Goal: Task Accomplishment & Management: Manage account settings

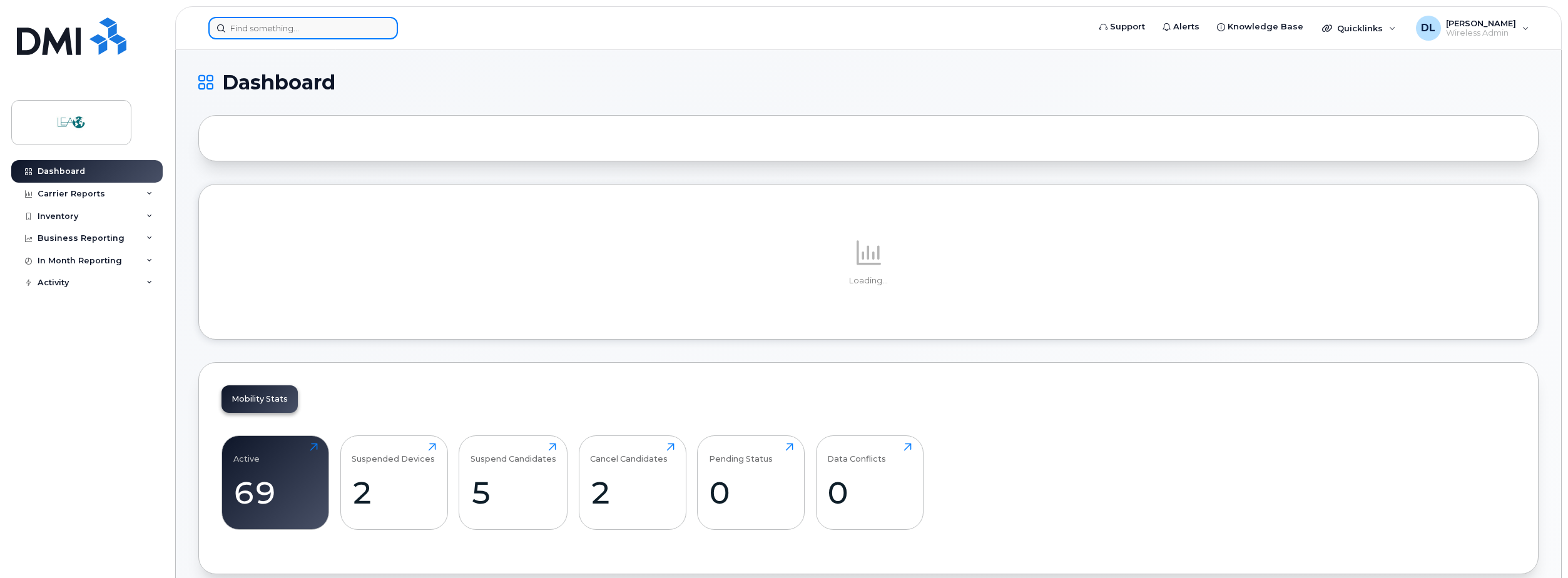
click at [308, 34] on input at bounding box center [303, 28] width 189 height 23
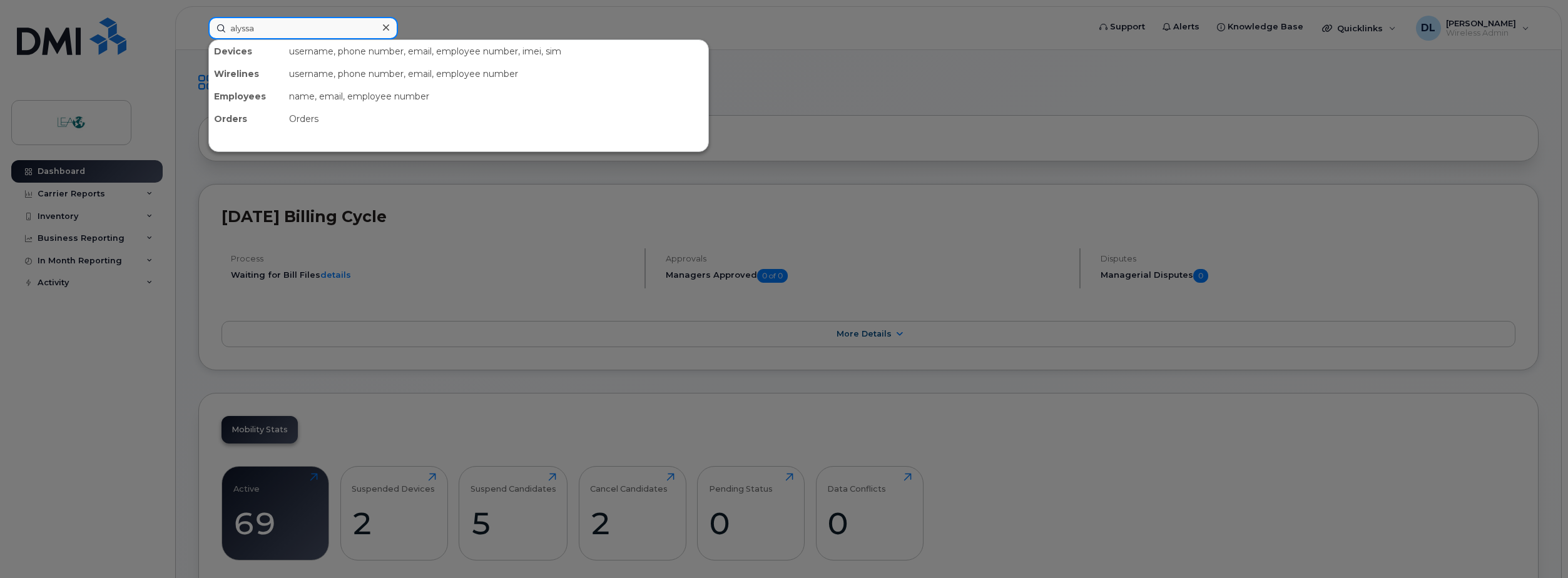
type input "alyssa"
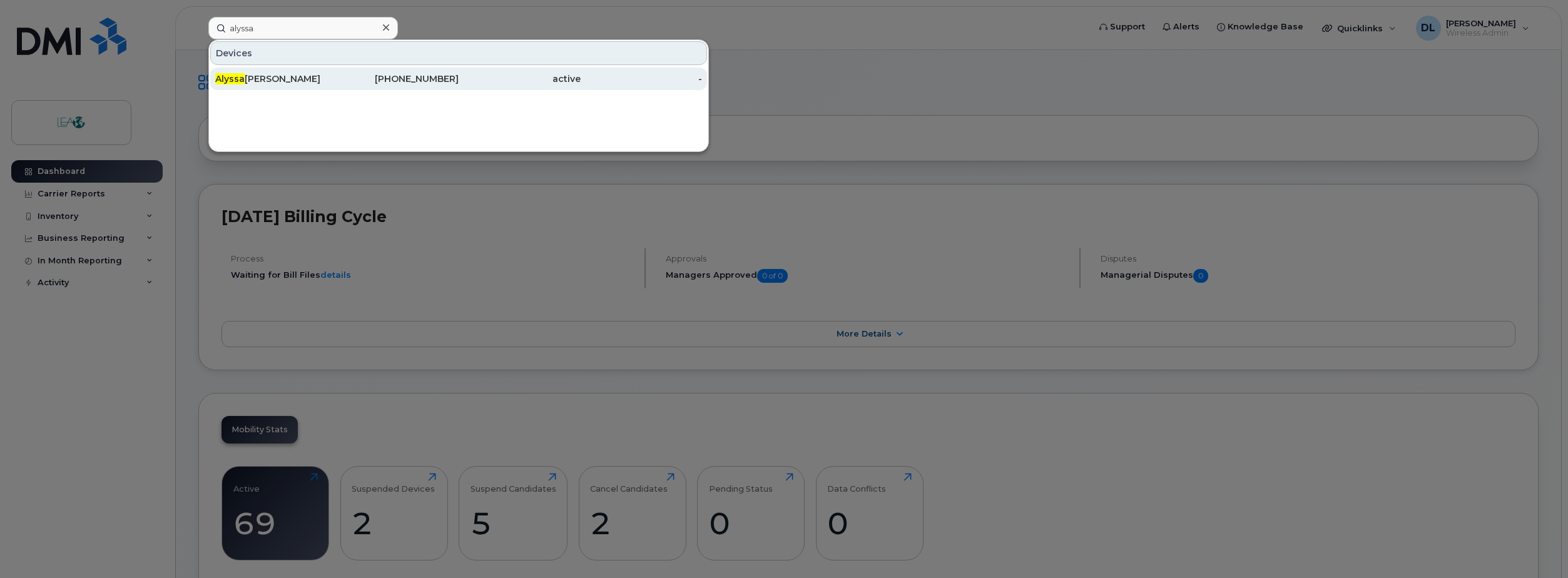
click at [282, 73] on div "Alyssa Stephens" at bounding box center [276, 79] width 122 height 13
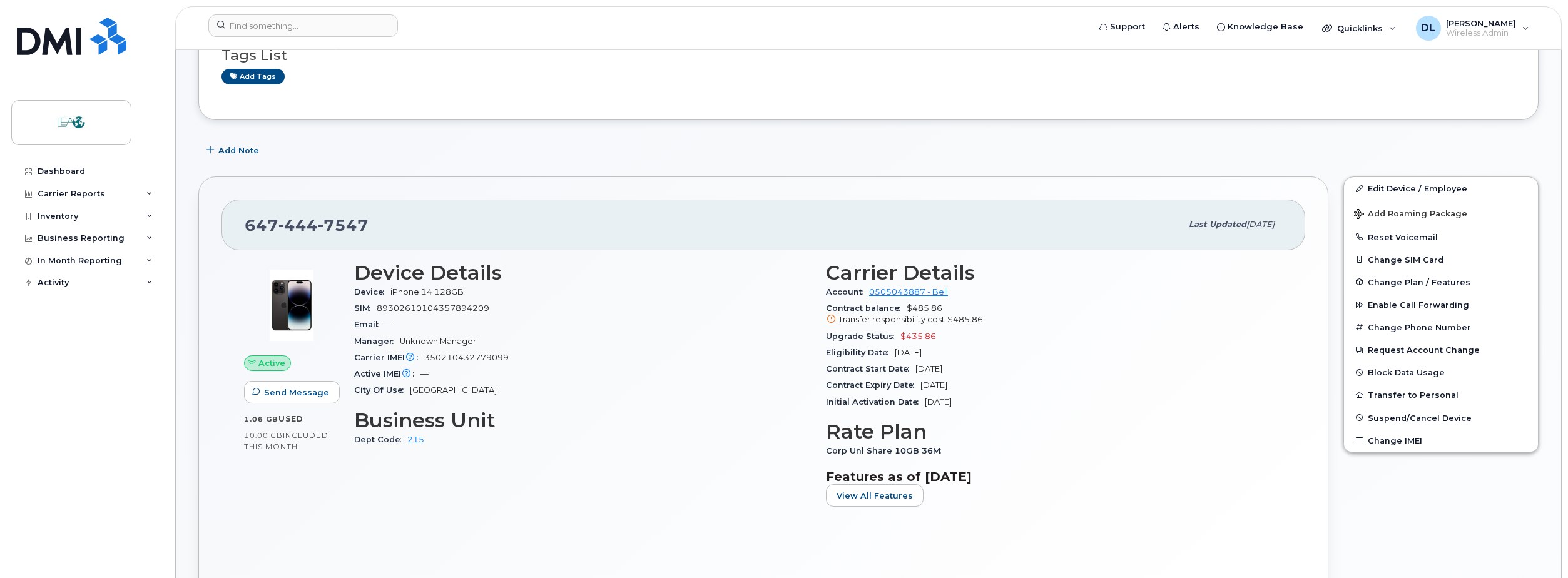
scroll to position [63, 0]
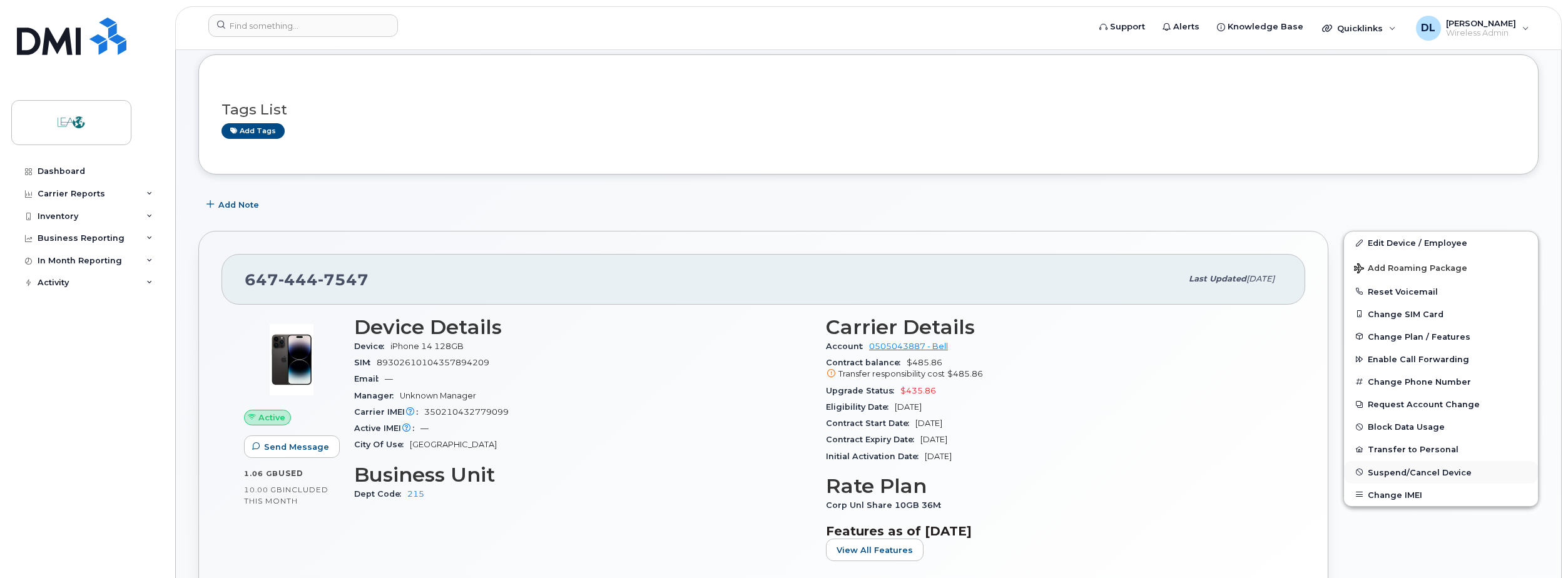
click at [1408, 472] on span "Suspend/Cancel Device" at bounding box center [1419, 472] width 104 height 9
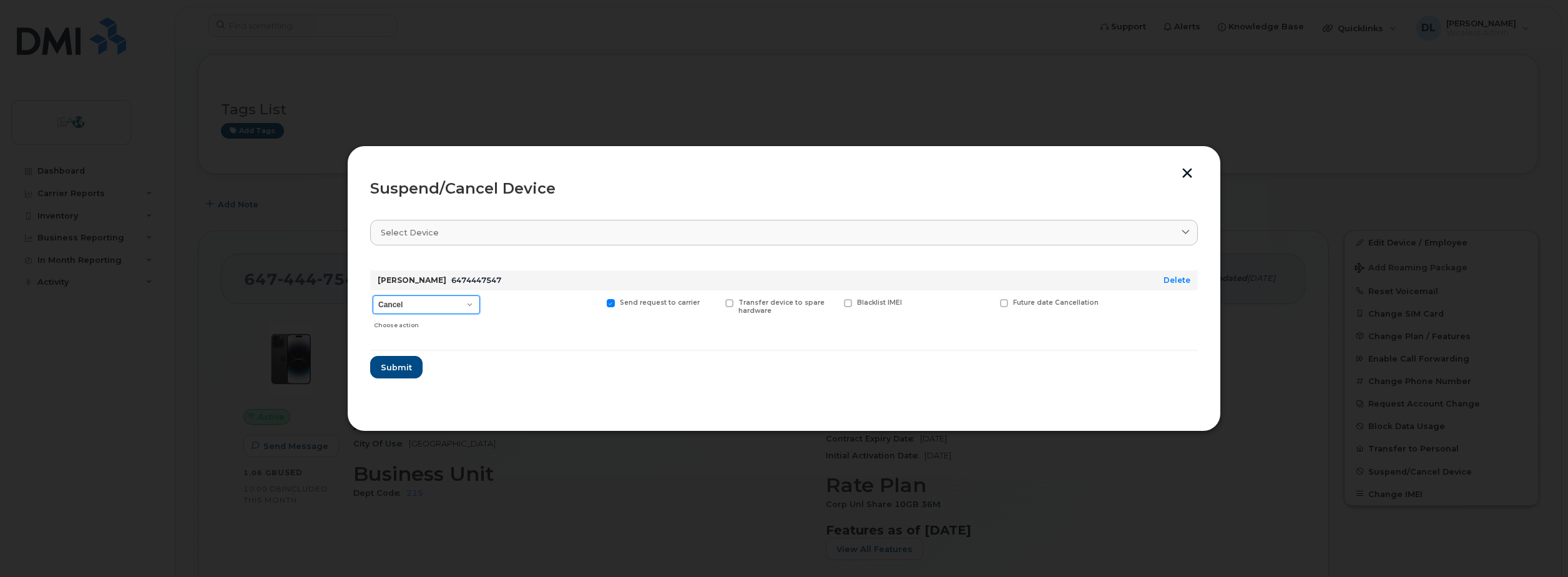
click at [462, 306] on select "Cancel Suspend - Extend Suspension Suspend - Reduced Rate Suspend - Full Rate S…" at bounding box center [426, 305] width 108 height 19
click at [373, 296] on select "Cancel Suspend - Extend Suspension Suspend - Reduced Rate Suspend - Full Rate S…" at bounding box center [426, 305] width 108 height 19
click at [443, 307] on select "Cancel Suspend - Extend Suspension Suspend - Reduced Rate Suspend - Full Rate S…" at bounding box center [426, 305] width 108 height 19
click at [373, 296] on select "Cancel Suspend - Extend Suspension Suspend - Reduced Rate Suspend - Full Rate S…" at bounding box center [426, 305] width 108 height 19
click at [444, 306] on select "Cancel Suspend - Extend Suspension Suspend - Reduced Rate Suspend - Full Rate S…" at bounding box center [426, 305] width 108 height 19
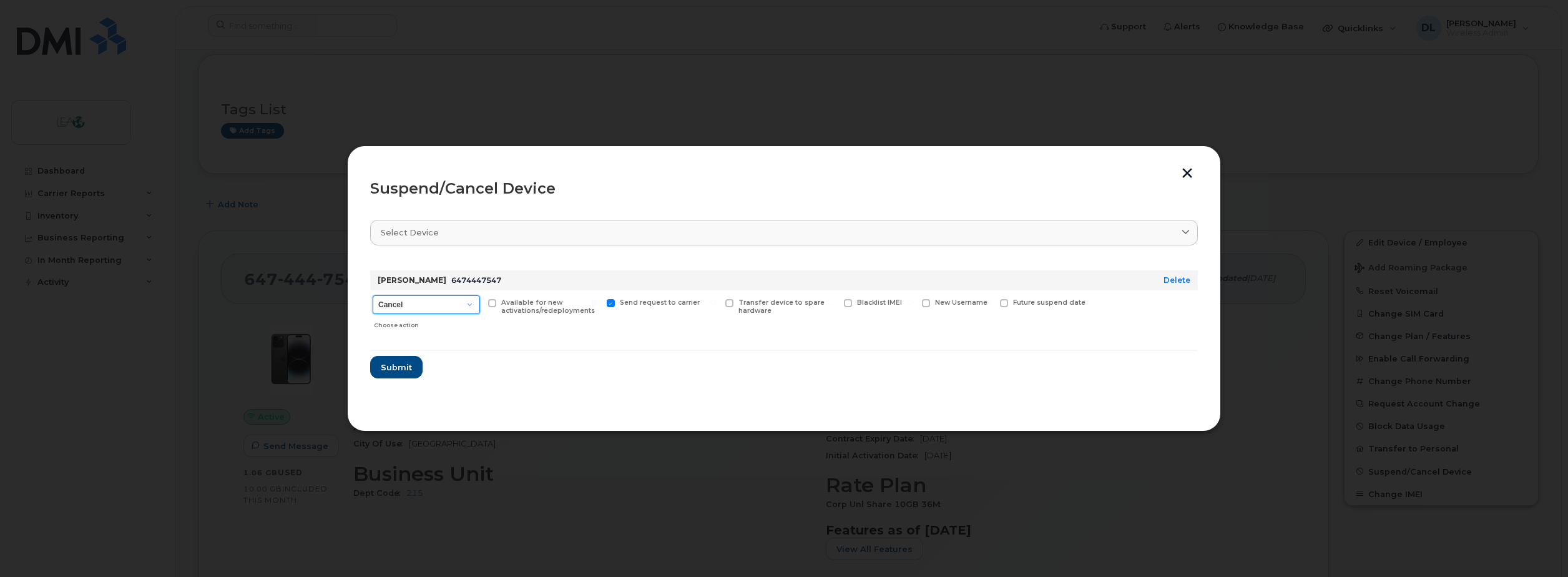
select select "[object Object]"
click at [373, 296] on select "Cancel Suspend - Extend Suspension Suspend - Reduced Rate Suspend - Full Rate S…" at bounding box center [426, 305] width 108 height 19
click at [447, 311] on select "Cancel Suspend - Extend Suspension Suspend - Reduced Rate Suspend - Full Rate S…" at bounding box center [426, 305] width 108 height 19
click at [373, 296] on select "Cancel Suspend - Extend Suspension Suspend - Reduced Rate Suspend - Full Rate S…" at bounding box center [426, 305] width 108 height 19
click at [404, 369] on span "Submit" at bounding box center [395, 367] width 32 height 12
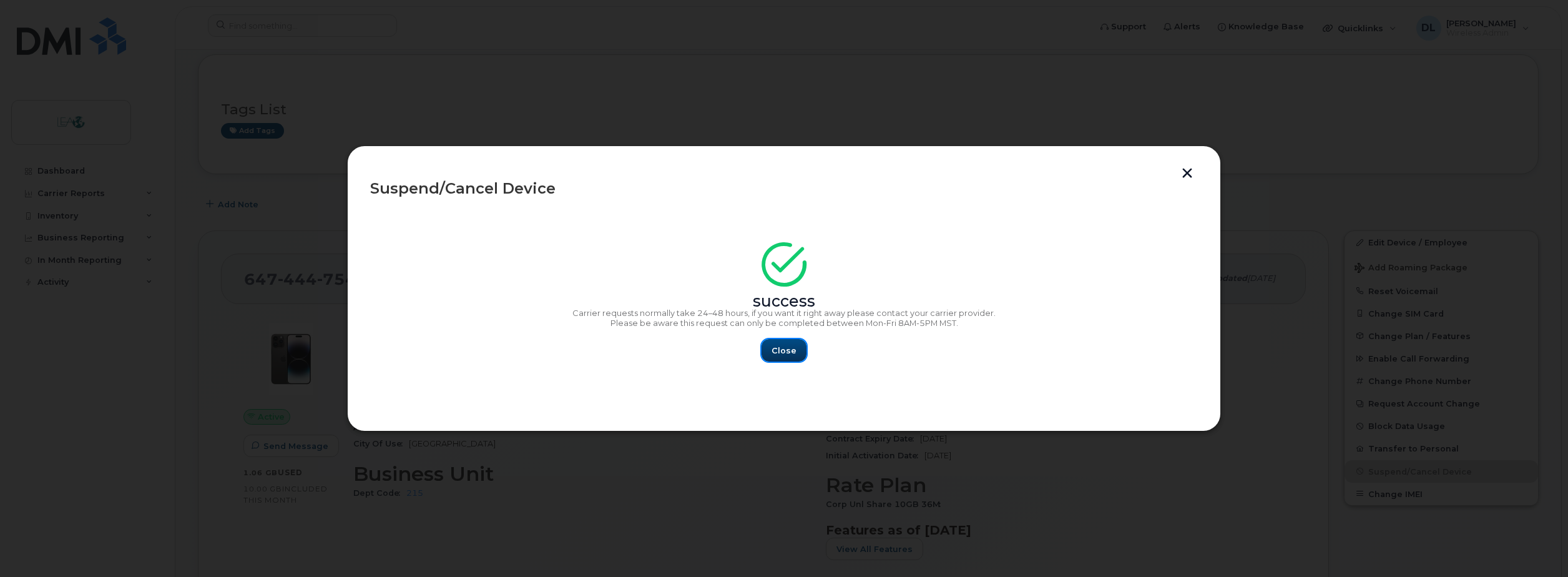
click at [784, 351] on span "Close" at bounding box center [784, 350] width 25 height 12
